Goal: Task Accomplishment & Management: Manage account settings

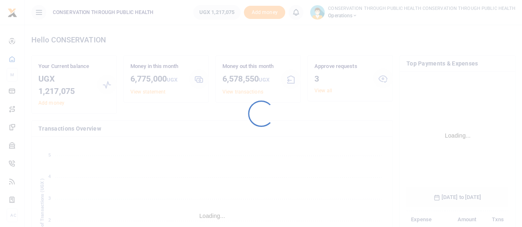
scroll to position [129, 96]
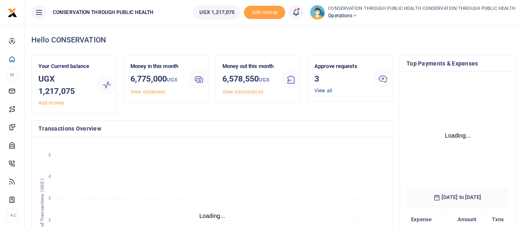
click at [320, 89] on link "View all" at bounding box center [323, 91] width 18 height 6
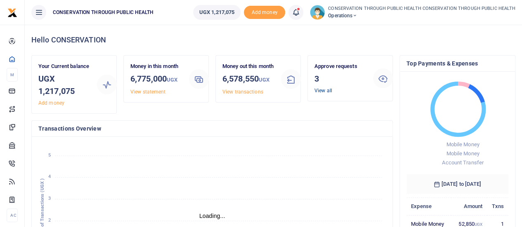
scroll to position [7, 7]
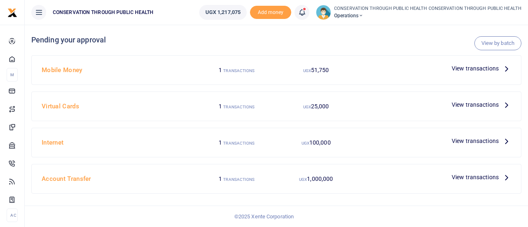
click at [503, 71] on icon at bounding box center [506, 68] width 9 height 9
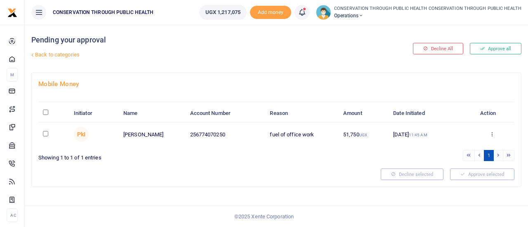
click at [48, 133] on input "checkbox" at bounding box center [45, 133] width 5 height 5
checkbox input "true"
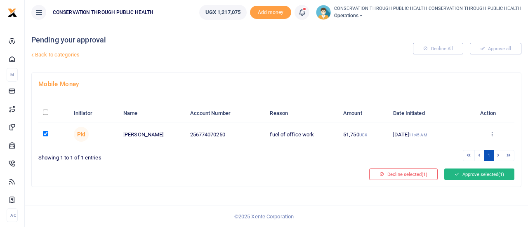
click at [465, 169] on button "Approve selected (1)" at bounding box center [479, 175] width 70 height 12
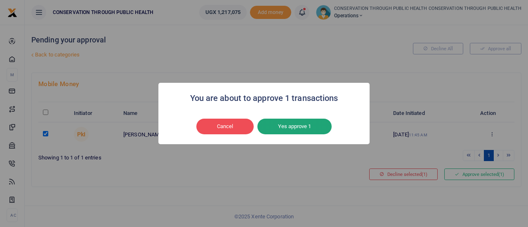
click at [325, 130] on button "Yes approve 1" at bounding box center [294, 127] width 74 height 16
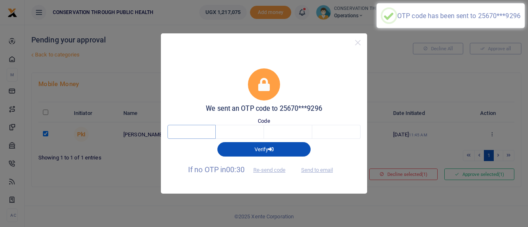
click at [193, 137] on input "text" at bounding box center [191, 132] width 48 height 14
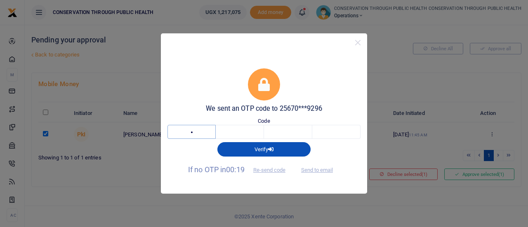
type input "8"
type input "1"
type input "9"
type input "4"
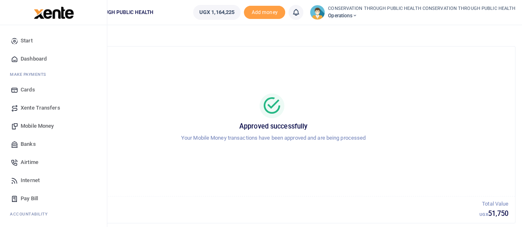
click at [29, 59] on span "Dashboard" at bounding box center [34, 59] width 26 height 8
